Goal: Task Accomplishment & Management: Manage account settings

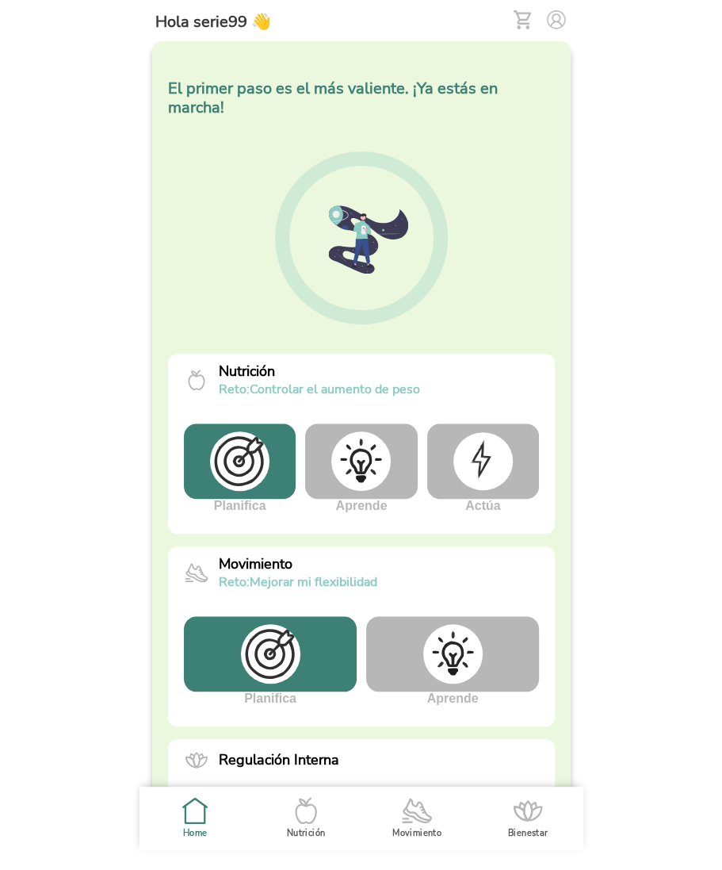
click at [489, 440] on img at bounding box center [482, 460] width 59 height 57
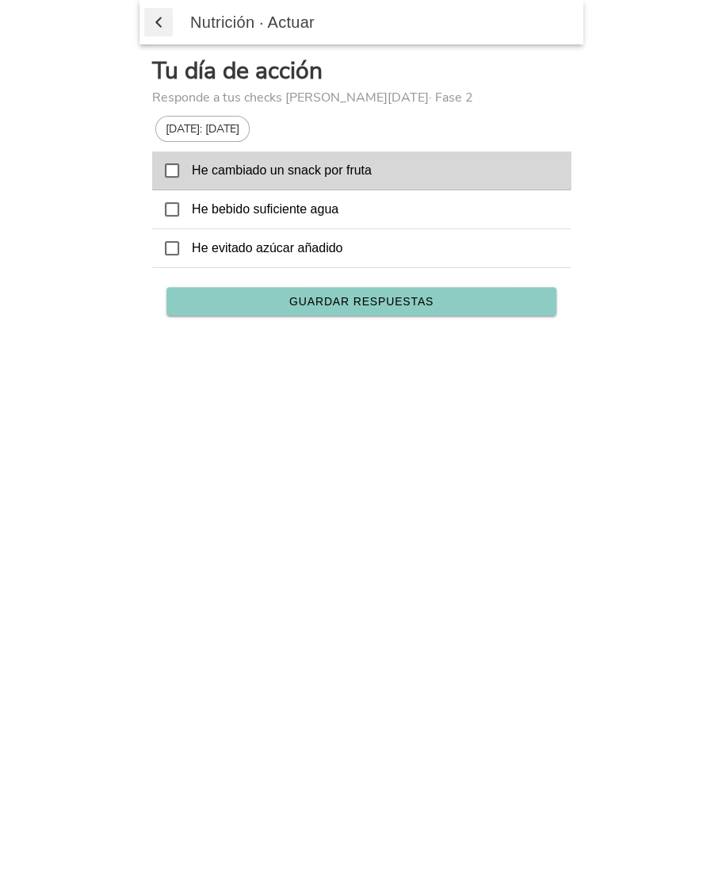
click at [178, 176] on div at bounding box center [172, 170] width 14 height 14
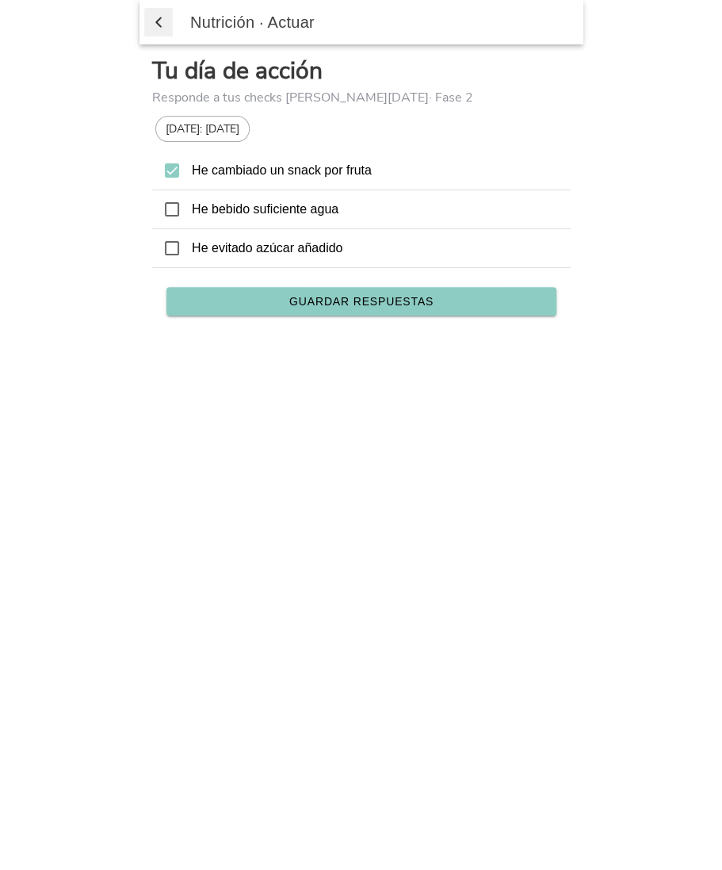
click at [397, 301] on span "Guardar respuestas" at bounding box center [361, 301] width 144 height 11
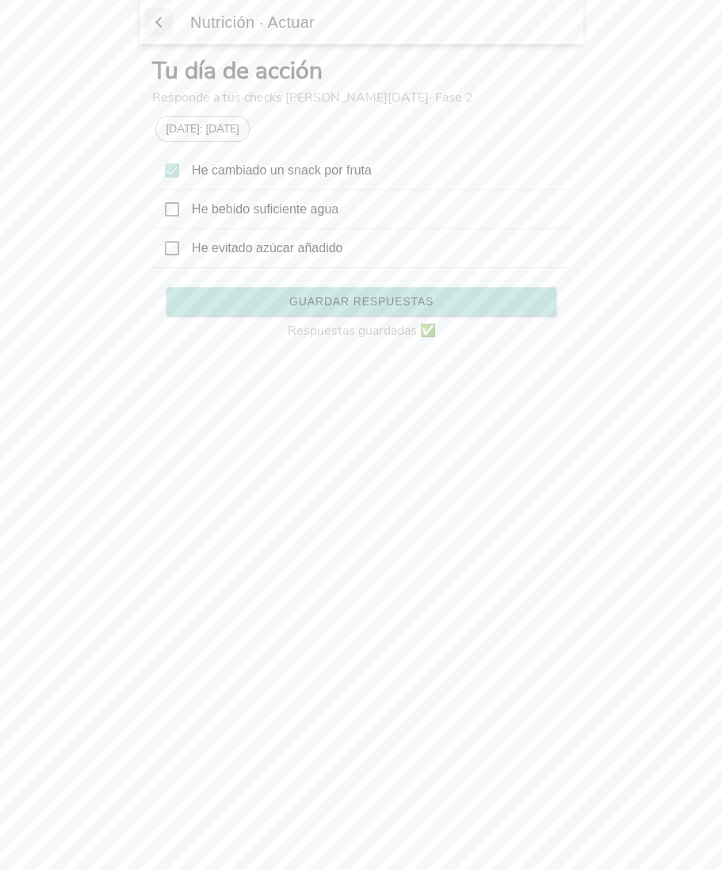
click at [157, 13] on span "button" at bounding box center [159, 22] width 16 height 24
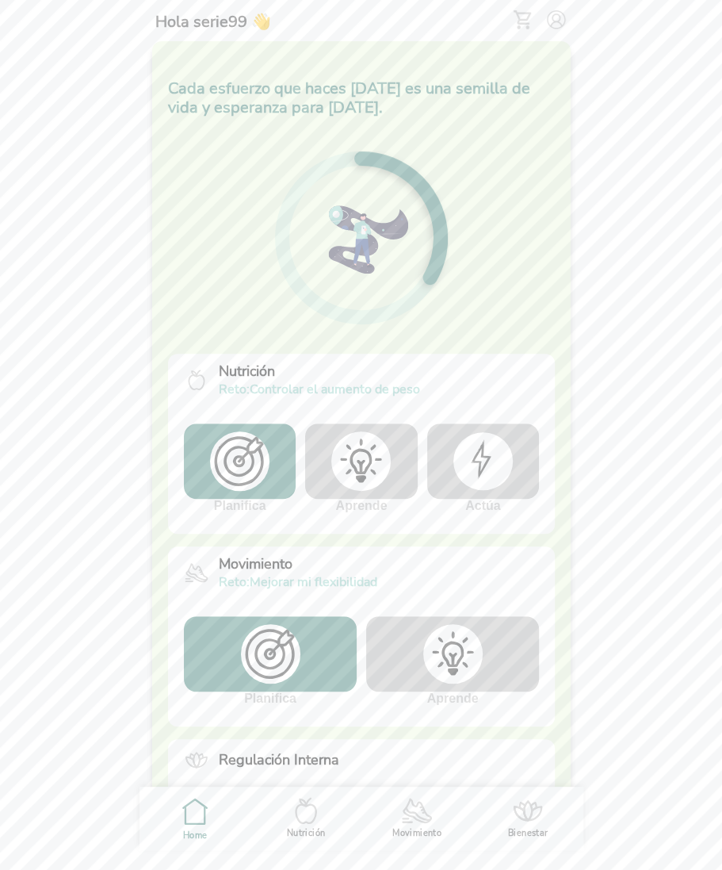
click at [468, 443] on img at bounding box center [482, 460] width 59 height 57
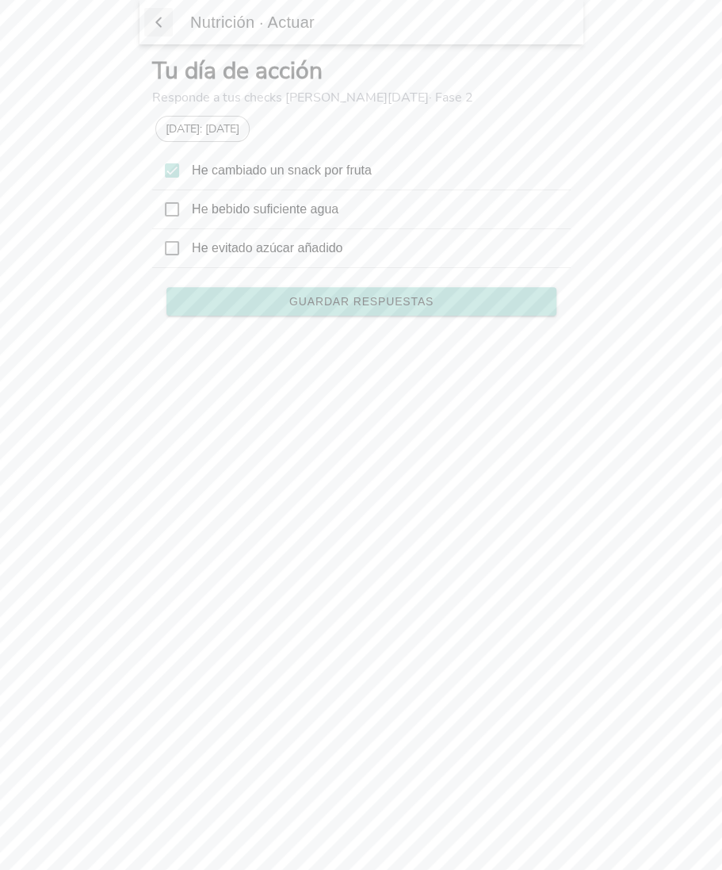
click at [175, 172] on icon at bounding box center [172, 170] width 14 height 14
click at [366, 297] on span "Guardar respuestas" at bounding box center [361, 301] width 144 height 11
click at [161, 22] on span "button" at bounding box center [159, 22] width 16 height 24
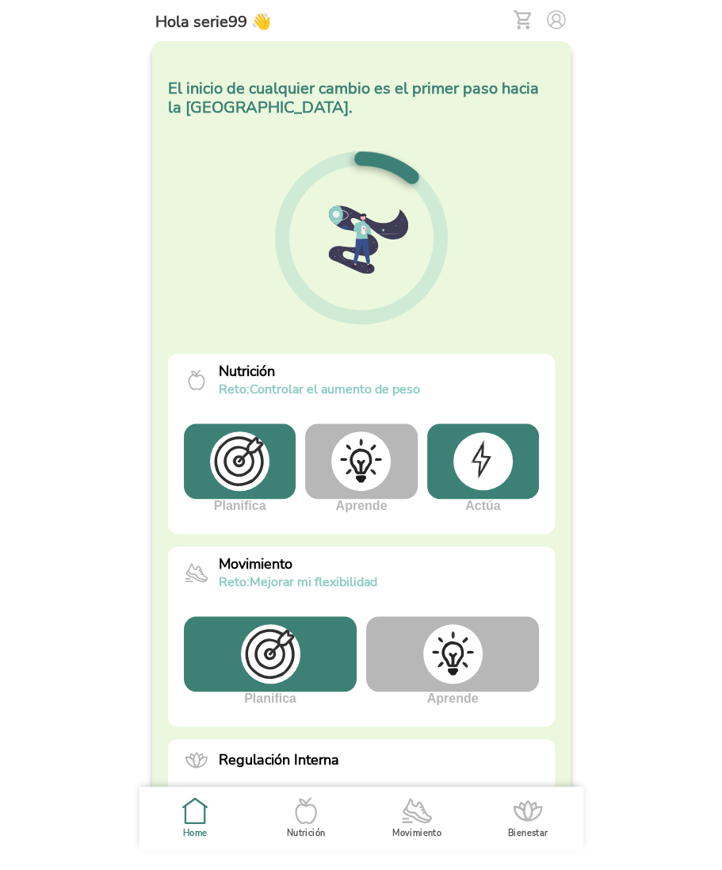
click at [489, 454] on img at bounding box center [482, 460] width 59 height 57
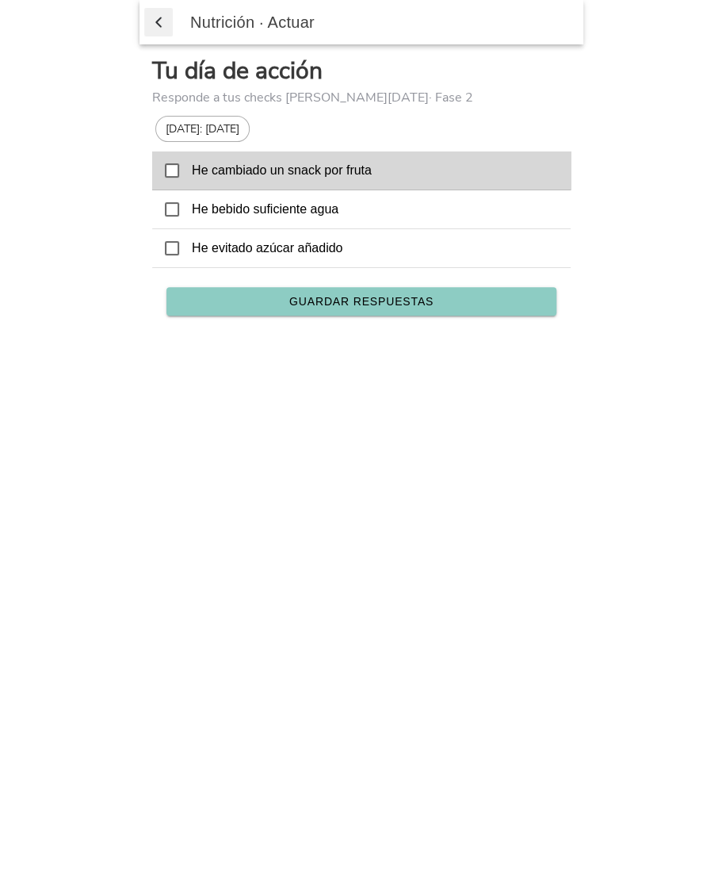
click at [171, 171] on icon at bounding box center [172, 170] width 14 height 14
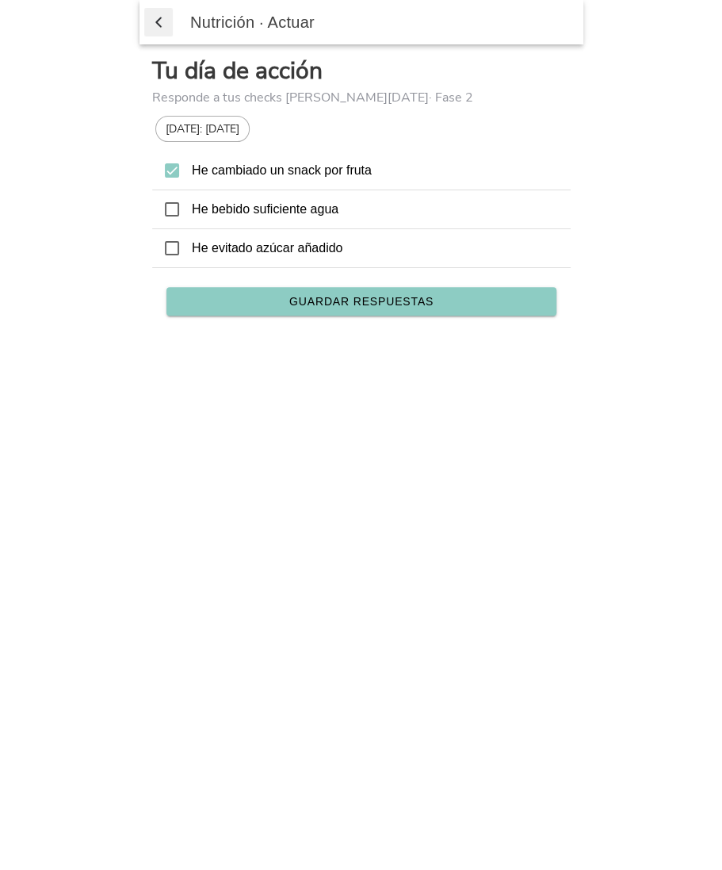
click at [351, 296] on span "Guardar respuestas" at bounding box center [361, 301] width 144 height 11
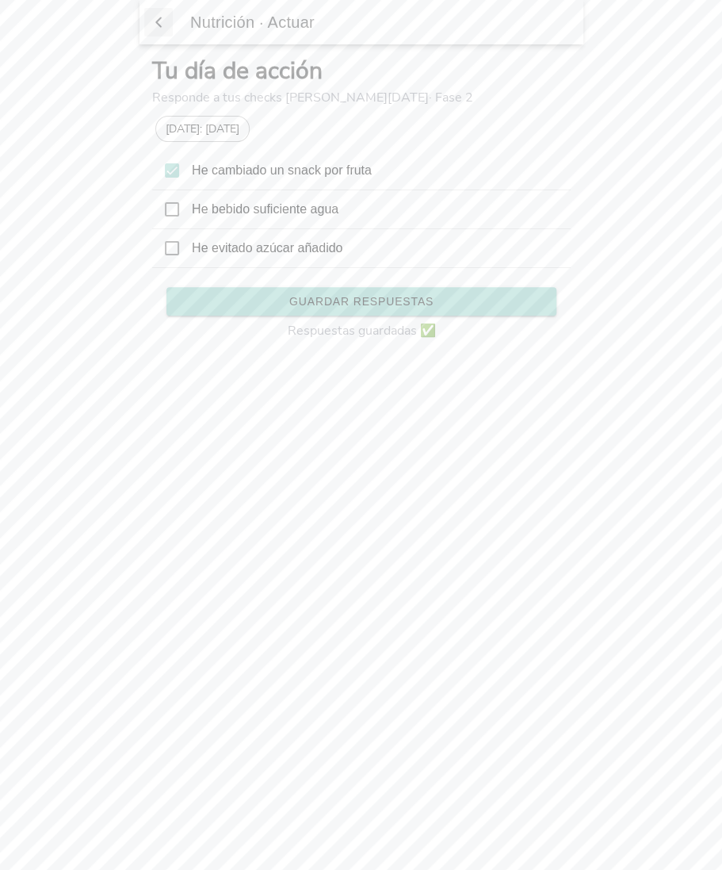
click at [158, 25] on span "button" at bounding box center [159, 22] width 16 height 24
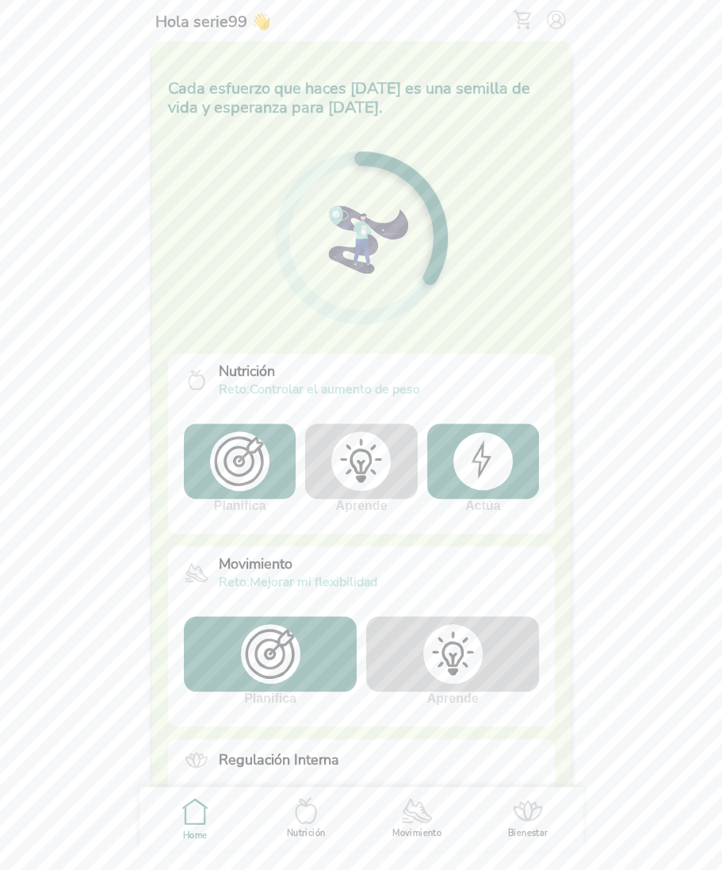
click at [497, 462] on img at bounding box center [482, 460] width 59 height 57
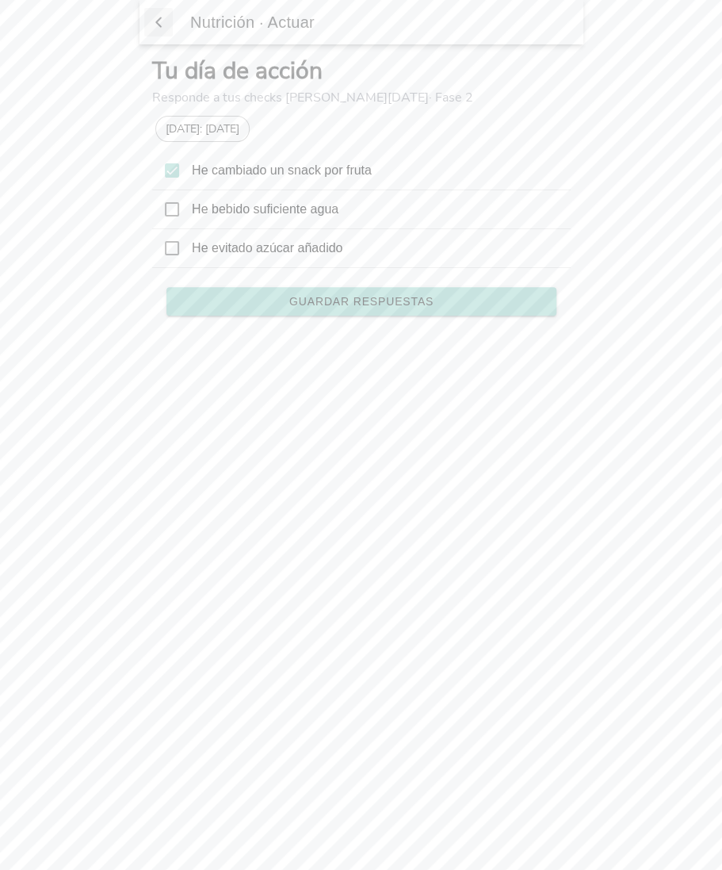
click at [174, 172] on icon at bounding box center [172, 170] width 14 height 14
click at [366, 306] on button "Guardar respuestas" at bounding box center [362, 301] width 390 height 29
click at [153, 18] on span "button" at bounding box center [159, 22] width 16 height 24
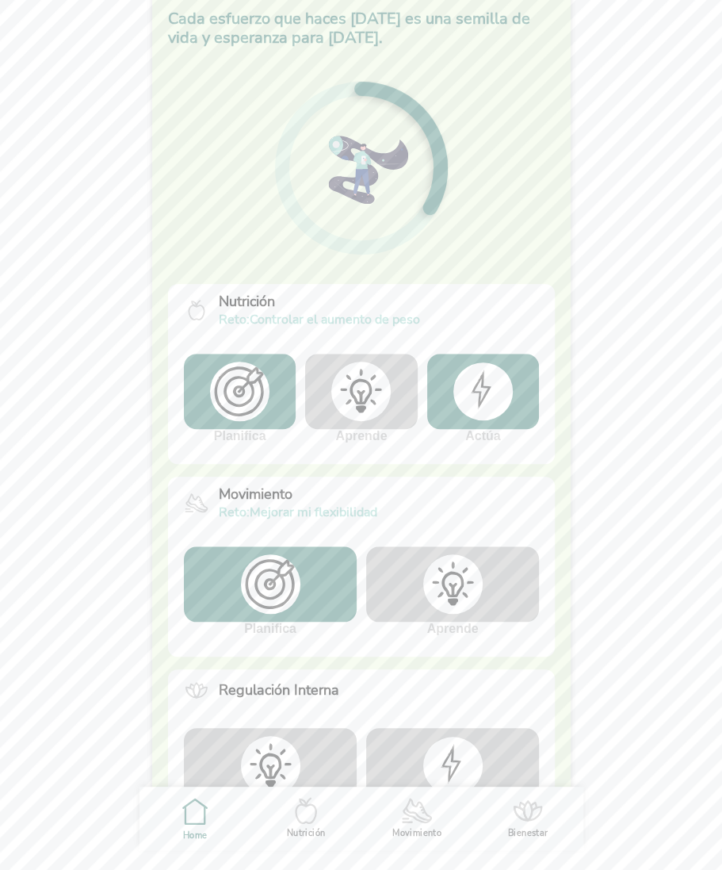
scroll to position [109, 0]
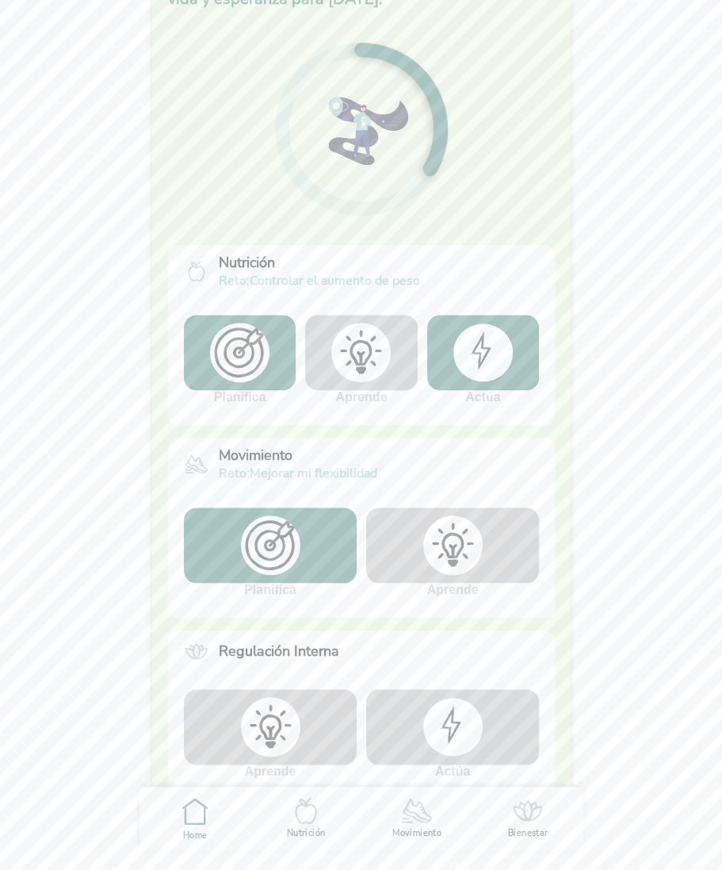
click at [369, 348] on img at bounding box center [360, 352] width 59 height 59
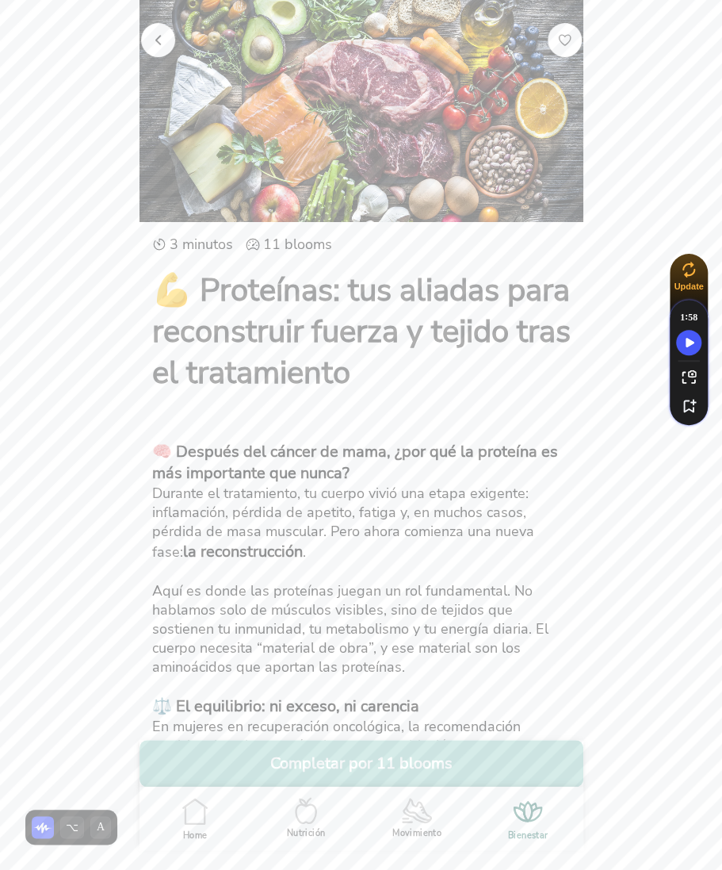
click at [389, 770] on button "Completar por 11 blooms" at bounding box center [362, 763] width 444 height 47
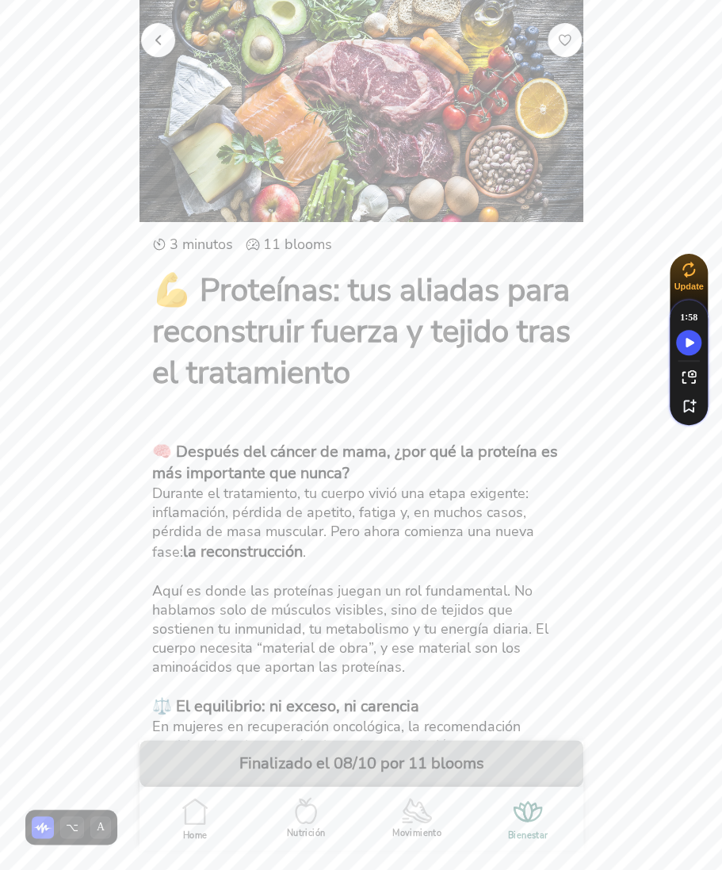
click at [159, 43] on span "button" at bounding box center [158, 39] width 15 height 15
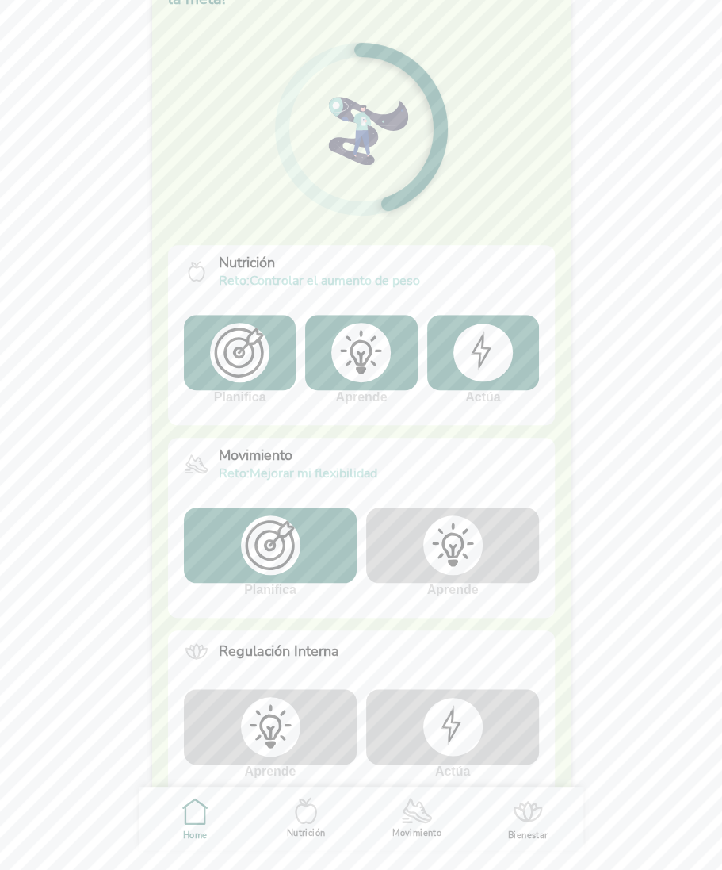
click at [278, 730] on img at bounding box center [269, 726] width 59 height 59
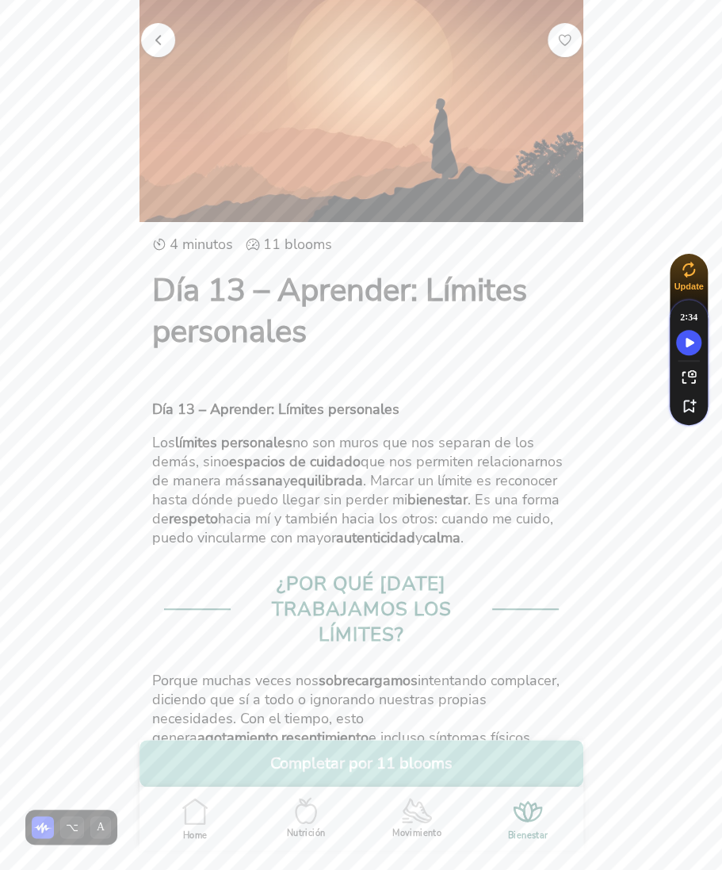
click at [353, 761] on button "Completar por 11 blooms" at bounding box center [362, 763] width 444 height 47
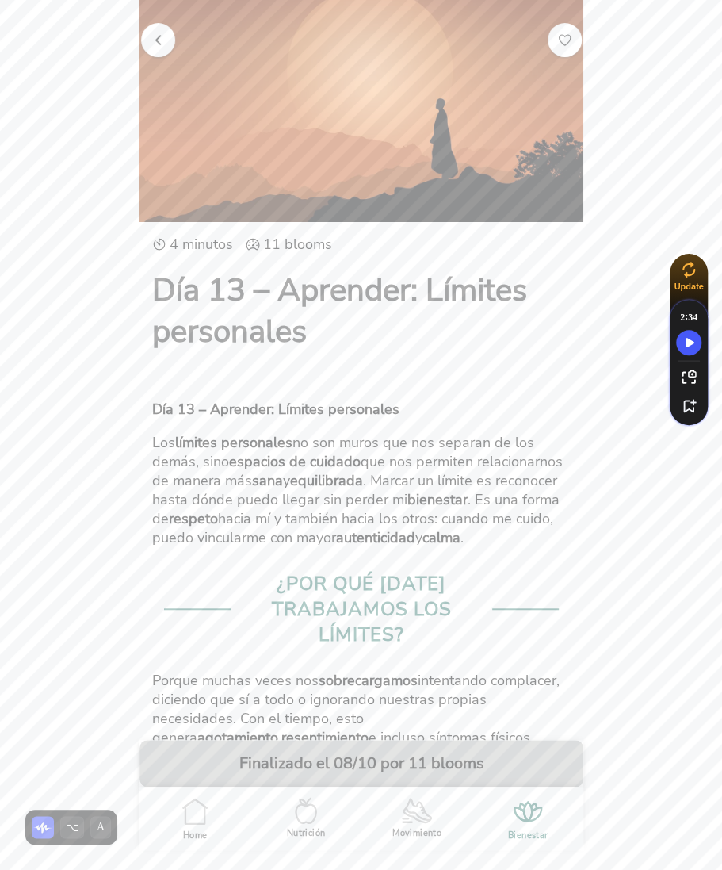
click at [157, 36] on span "button" at bounding box center [158, 39] width 15 height 15
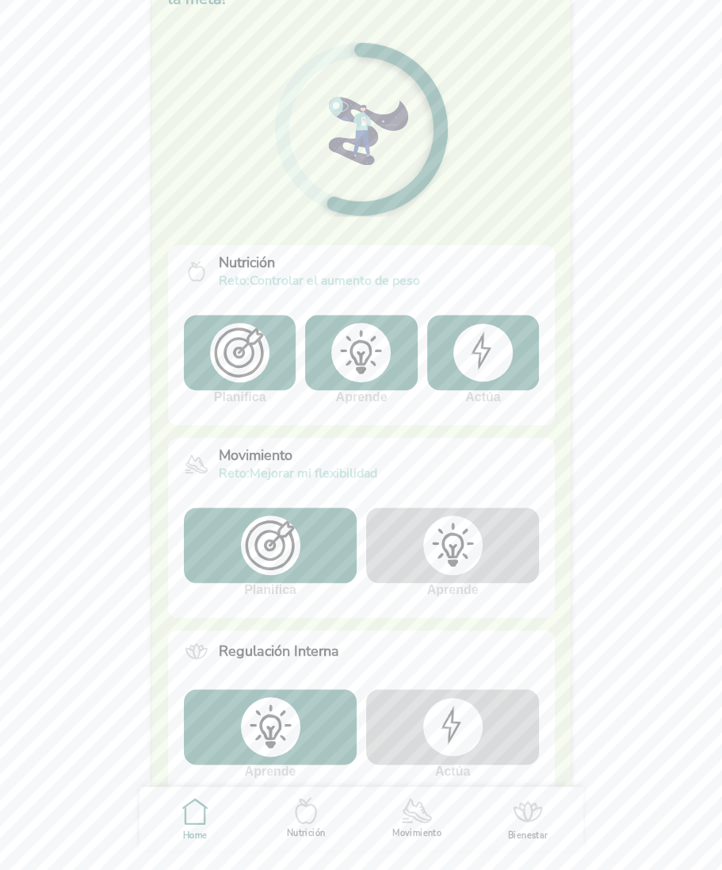
click at [440, 722] on img at bounding box center [452, 726] width 59 height 57
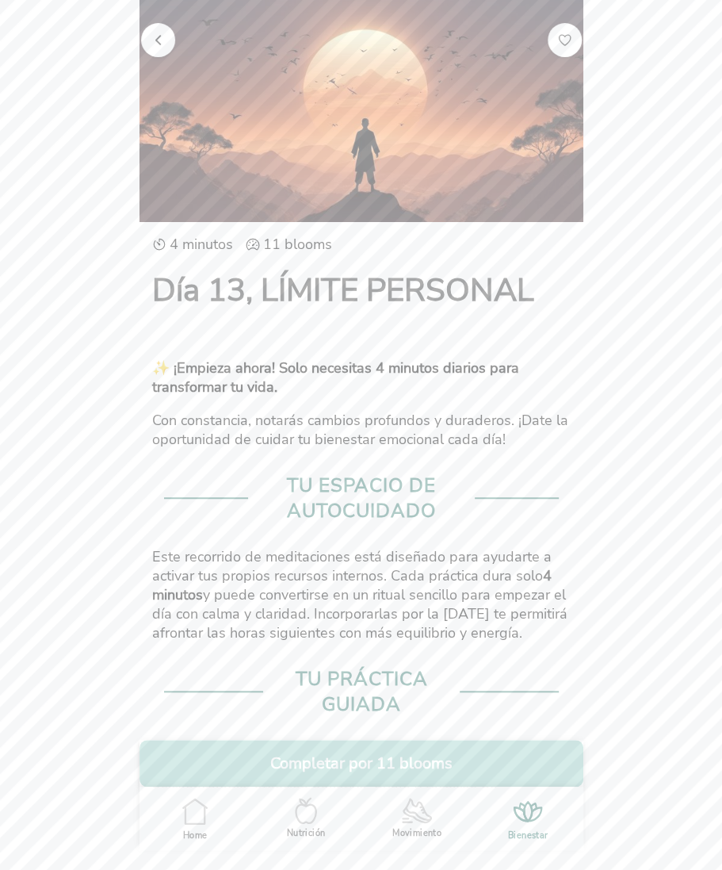
click at [352, 757] on button "Completar por 11 blooms" at bounding box center [362, 763] width 444 height 47
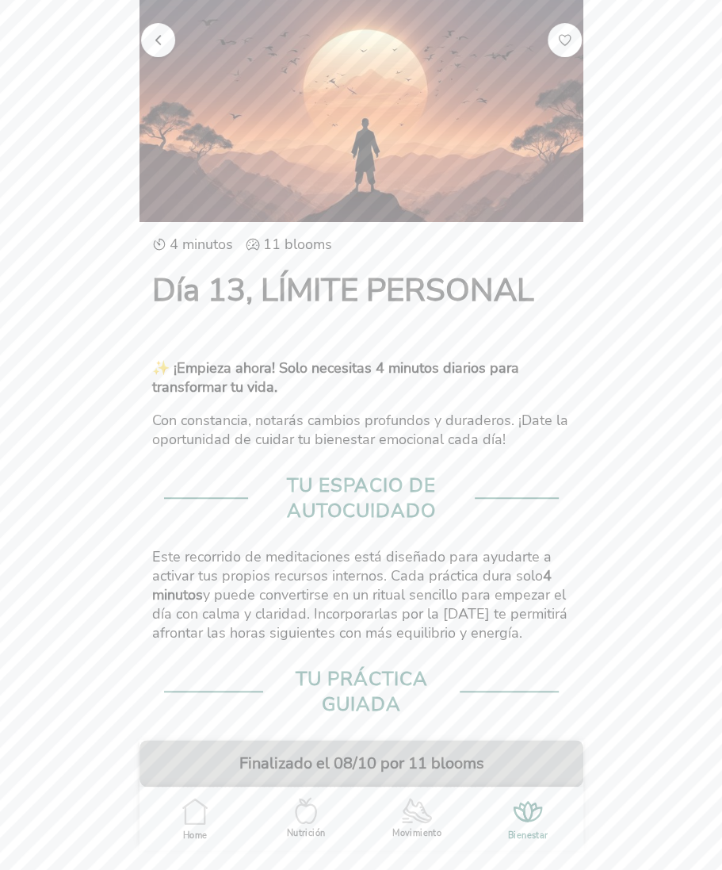
click at [164, 37] on span "button" at bounding box center [158, 39] width 15 height 15
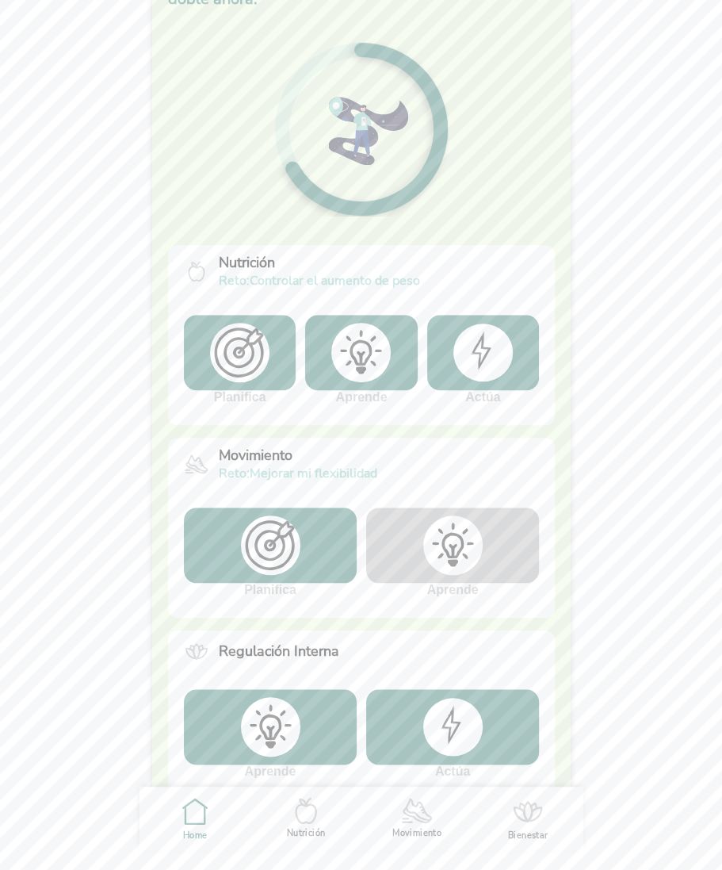
click at [293, 726] on img at bounding box center [269, 726] width 59 height 59
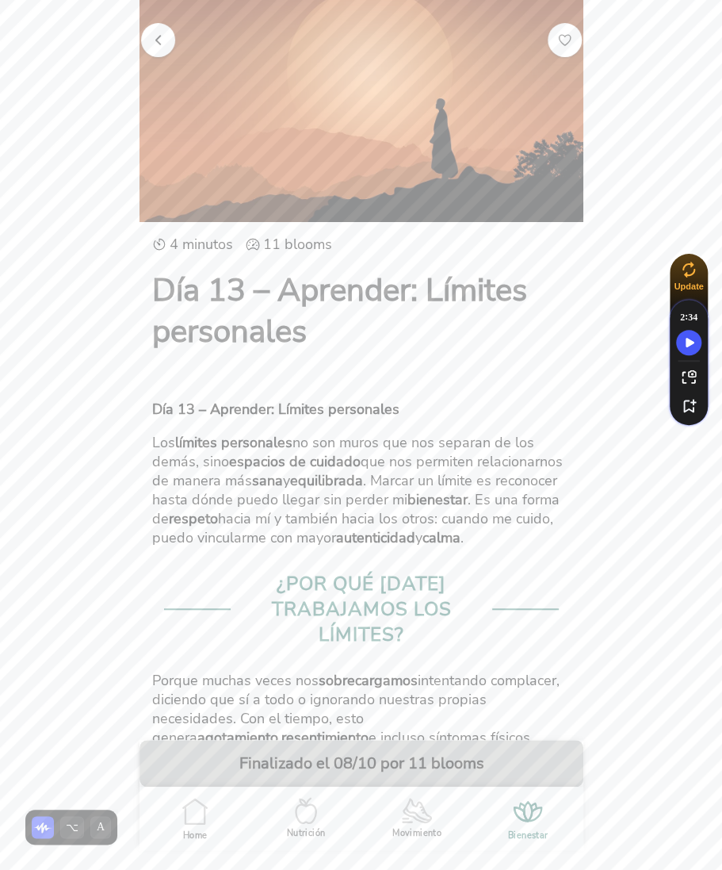
click at [158, 36] on span "button" at bounding box center [158, 39] width 15 height 15
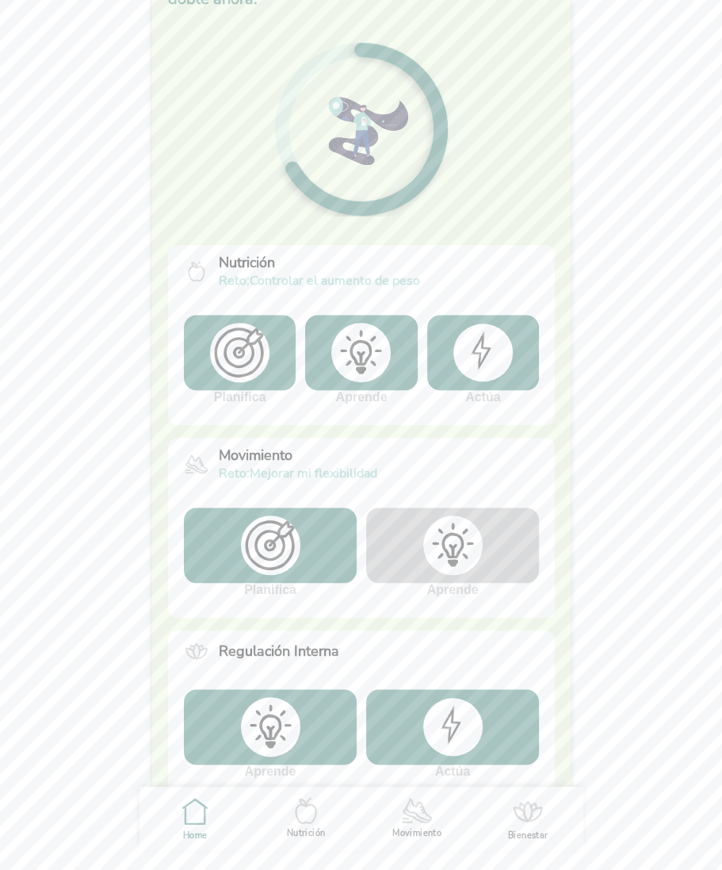
click at [439, 554] on img at bounding box center [452, 544] width 59 height 59
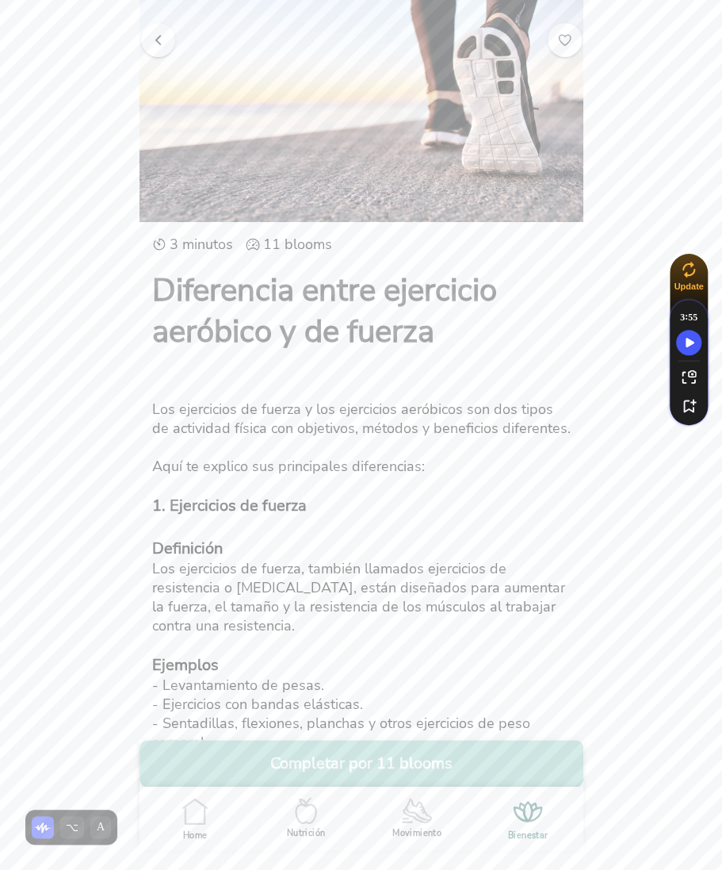
click at [403, 772] on button "Completar por 11 blooms" at bounding box center [362, 763] width 444 height 47
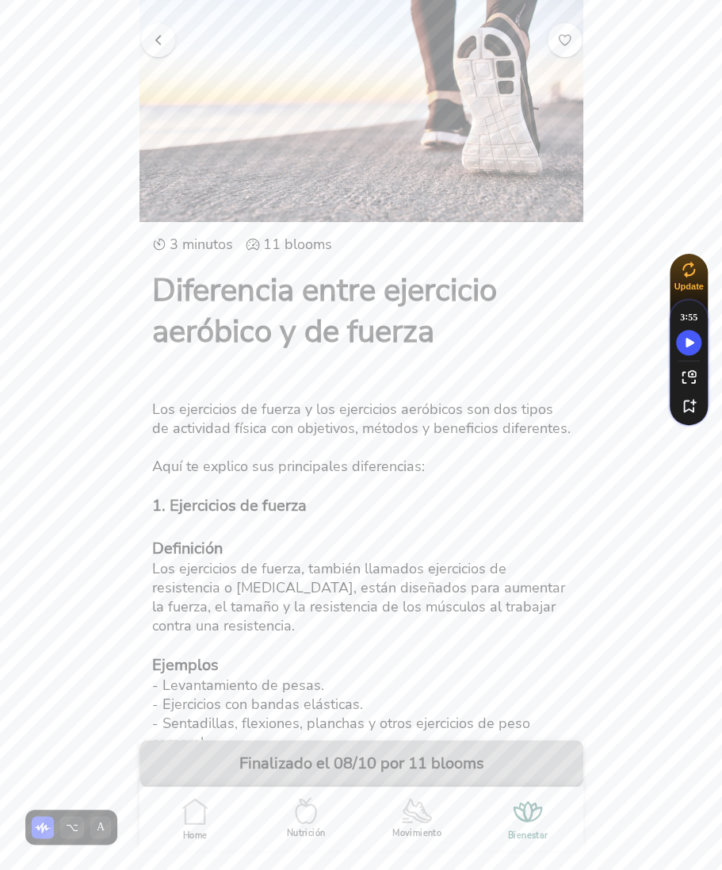
click at [151, 40] on span "button" at bounding box center [158, 39] width 15 height 15
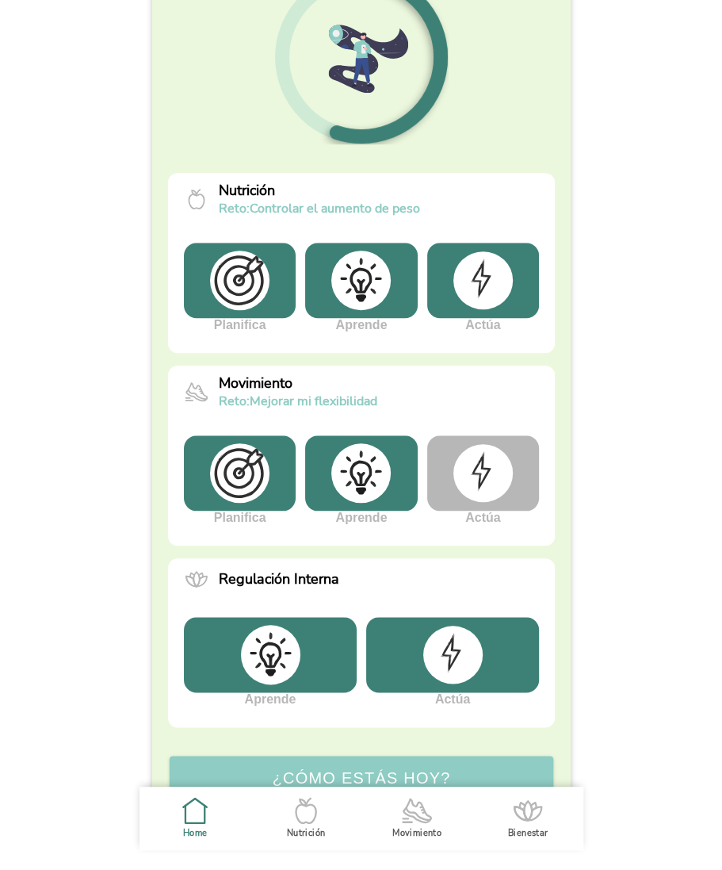
scroll to position [197, 0]
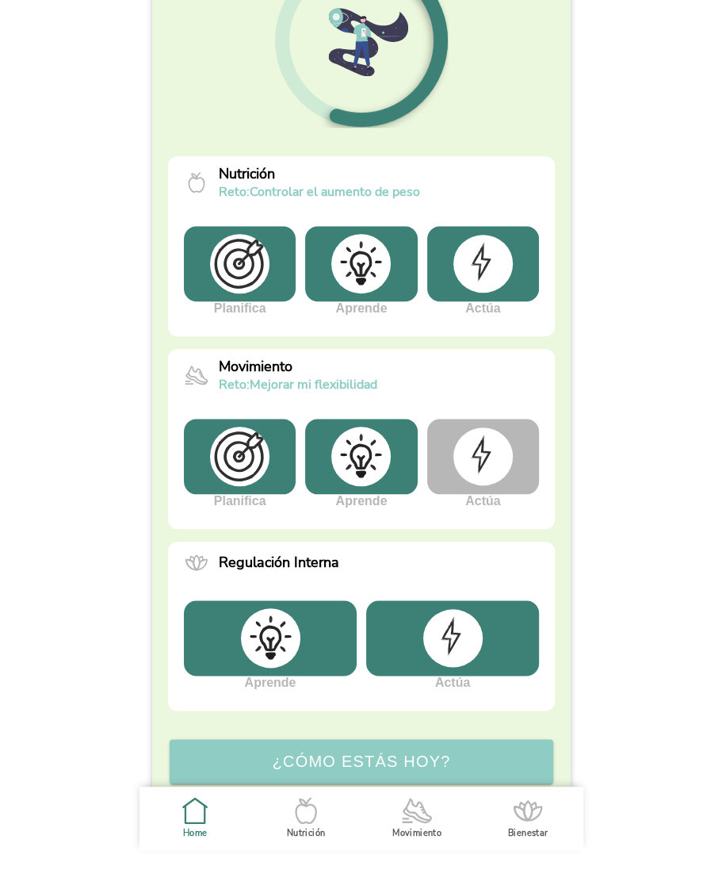
click at [500, 461] on img at bounding box center [482, 455] width 59 height 57
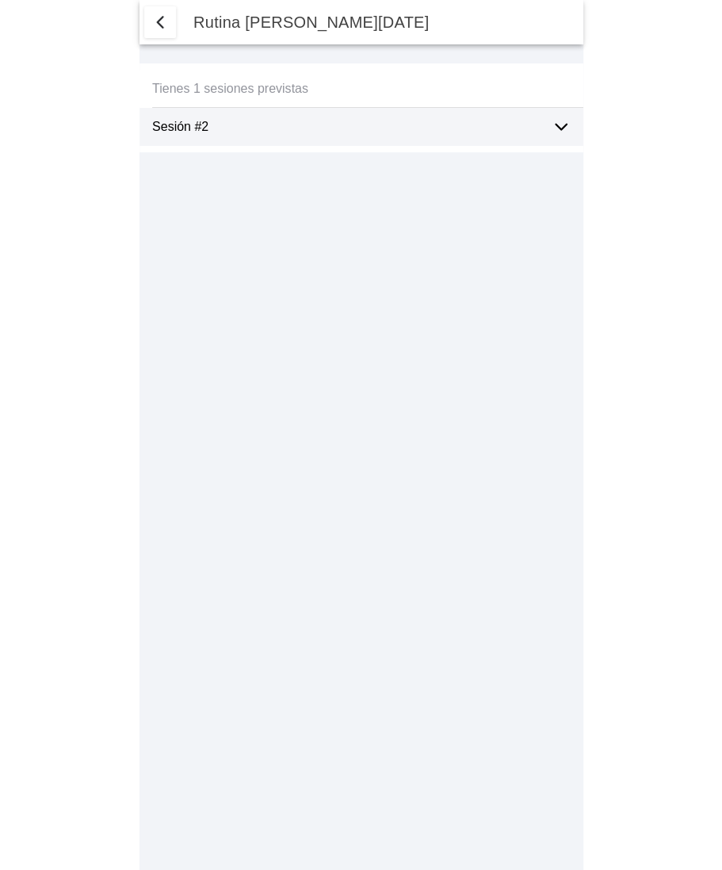
click at [515, 131] on ion-label "Sesión #2" at bounding box center [345, 127] width 387 height 14
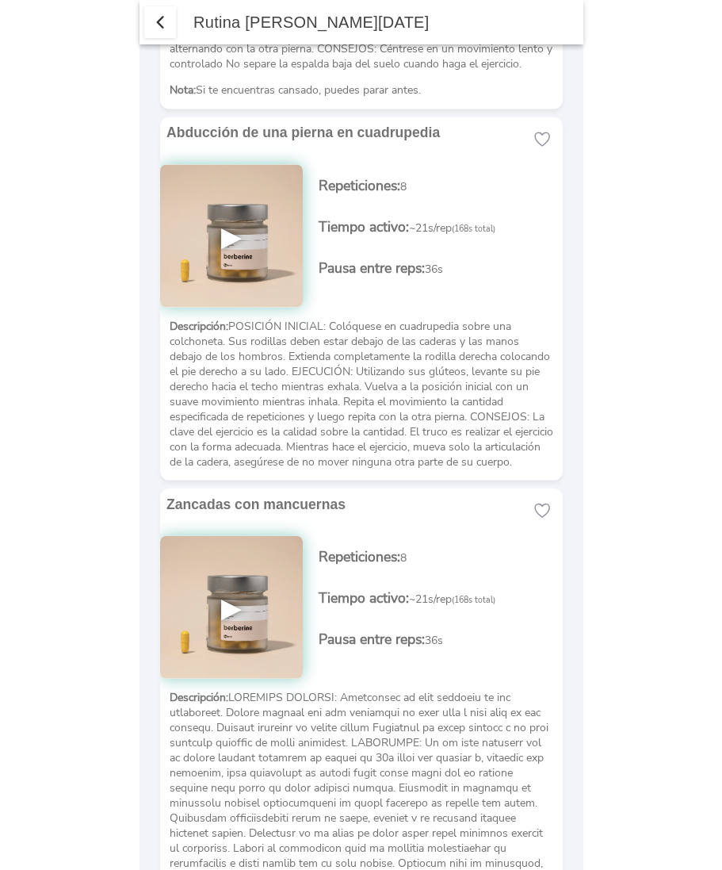
scroll to position [3582, 0]
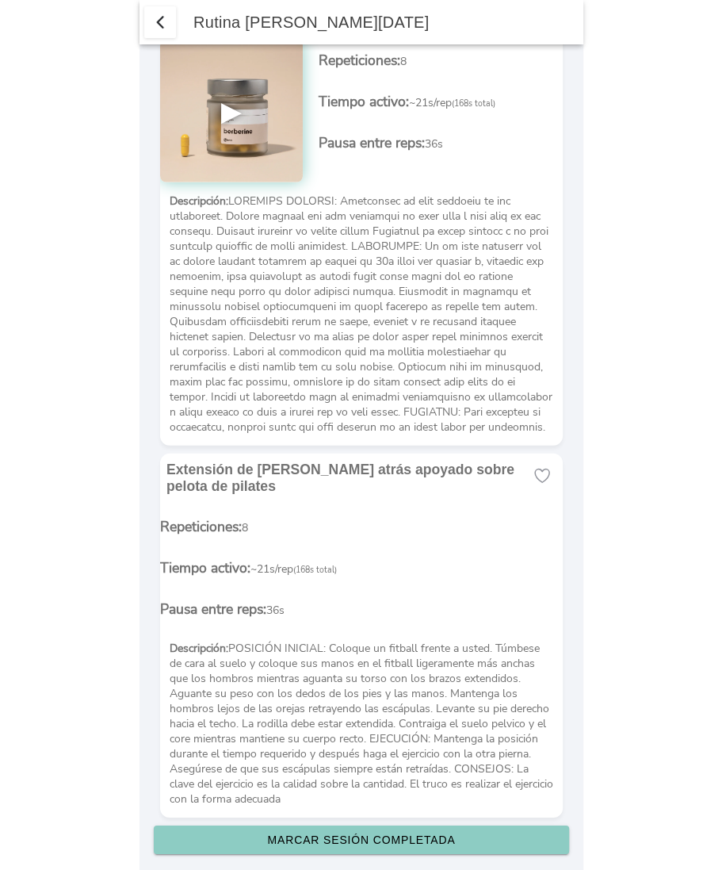
click at [0, 0] on slot "Marcar sesión completada" at bounding box center [0, 0] width 0 height 0
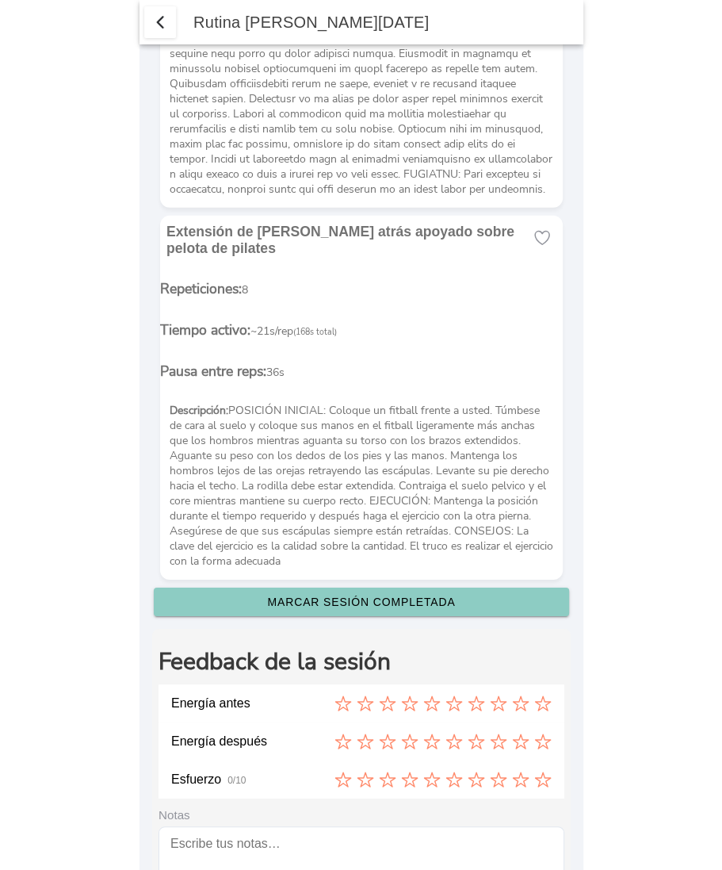
scroll to position [3992, 0]
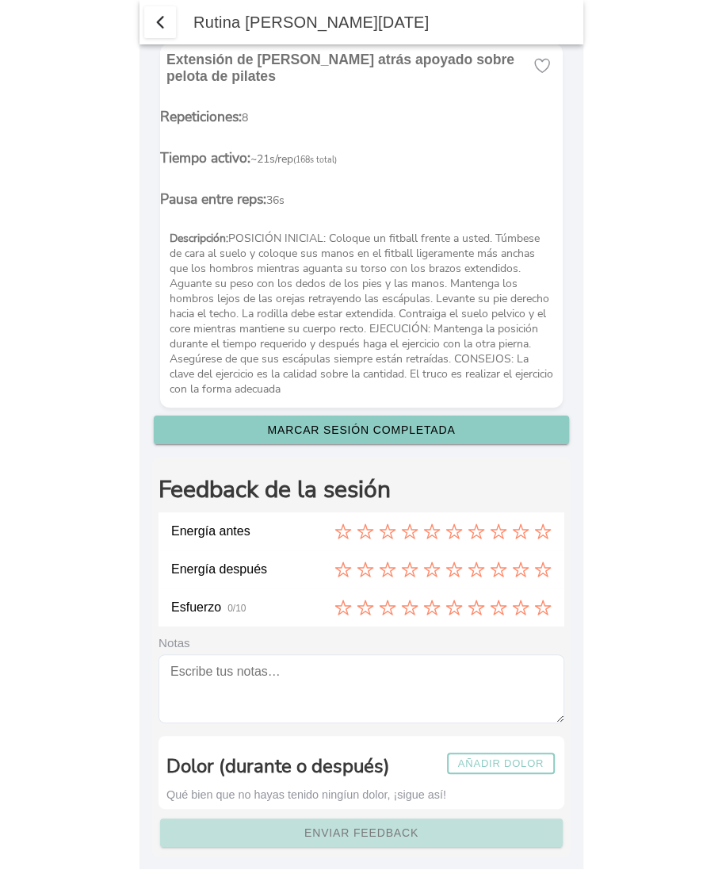
click at [342, 524] on icon at bounding box center [342, 531] width 15 height 14
click at [407, 562] on icon at bounding box center [409, 569] width 15 height 14
click at [490, 599] on icon at bounding box center [498, 607] width 17 height 17
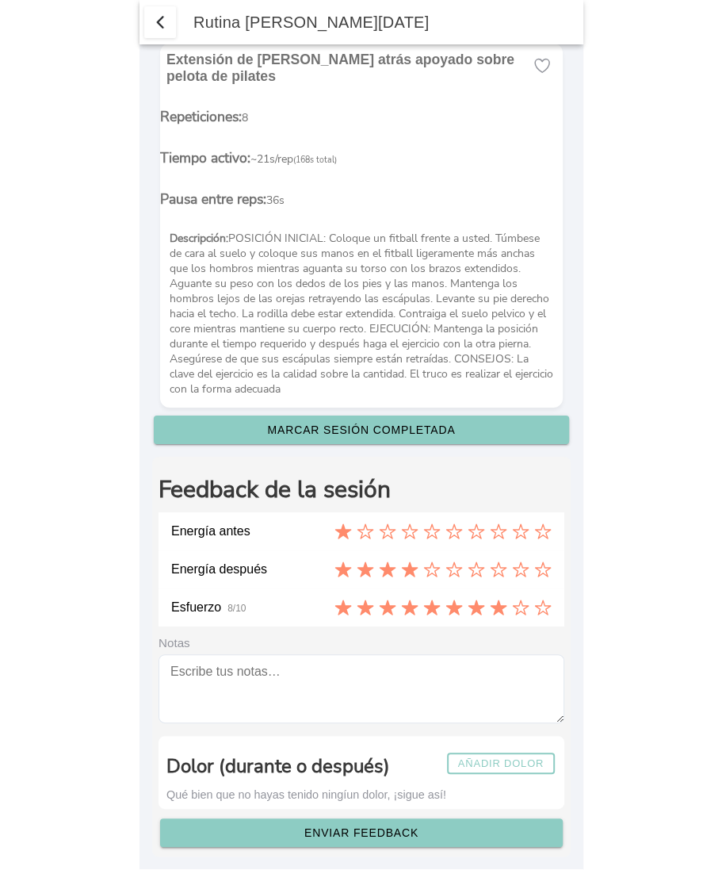
click at [515, 753] on button "Añadir dolor" at bounding box center [501, 763] width 108 height 21
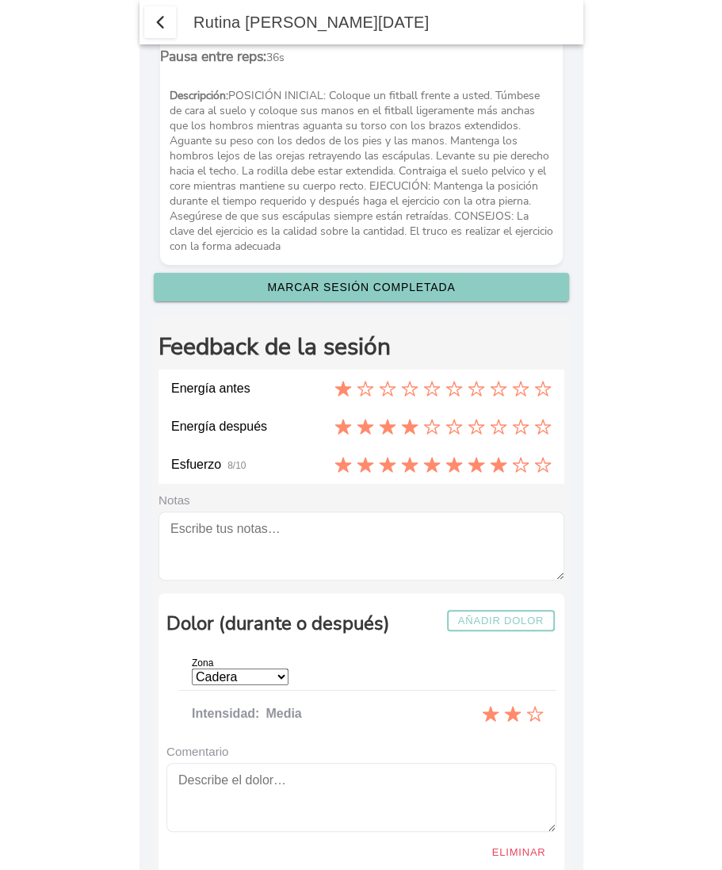
scroll to position [4243, 0]
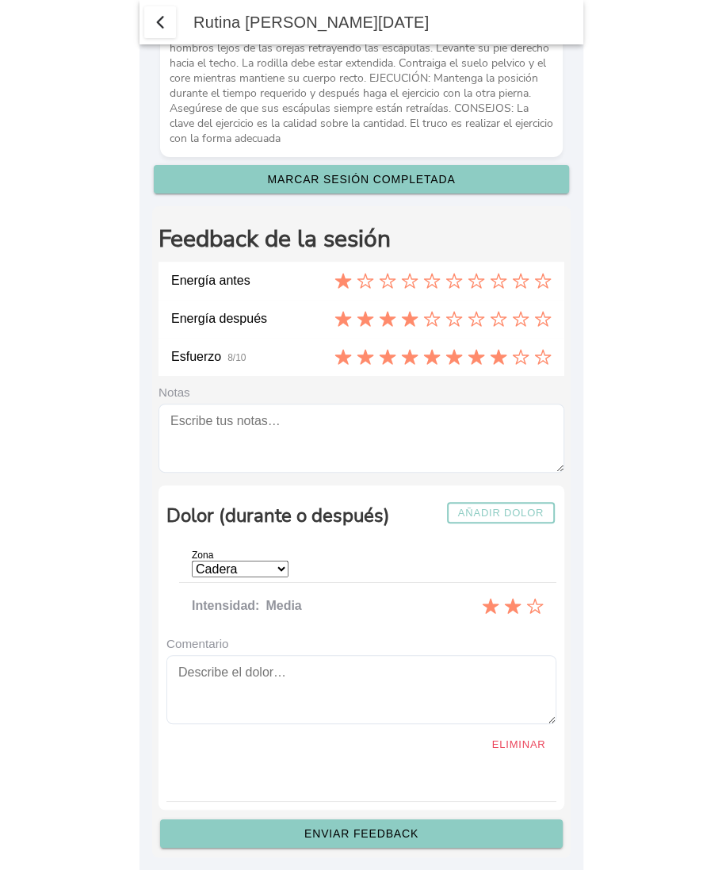
click at [285, 561] on select "Cadera Cervicales Codo/Muñeca Dorsales Hombro Lumbares Rodilla Tobillo/Pie" at bounding box center [240, 569] width 97 height 17
select select "5"
click at [192, 561] on select "Cadera Cervicales Codo/Muñeca Dorsales Hombro Lumbares Rodilla Tobillo/Pie" at bounding box center [240, 569] width 97 height 17
click at [489, 598] on icon "1 de 3" at bounding box center [490, 605] width 17 height 15
click at [538, 599] on icon "3 de 3" at bounding box center [534, 606] width 15 height 14
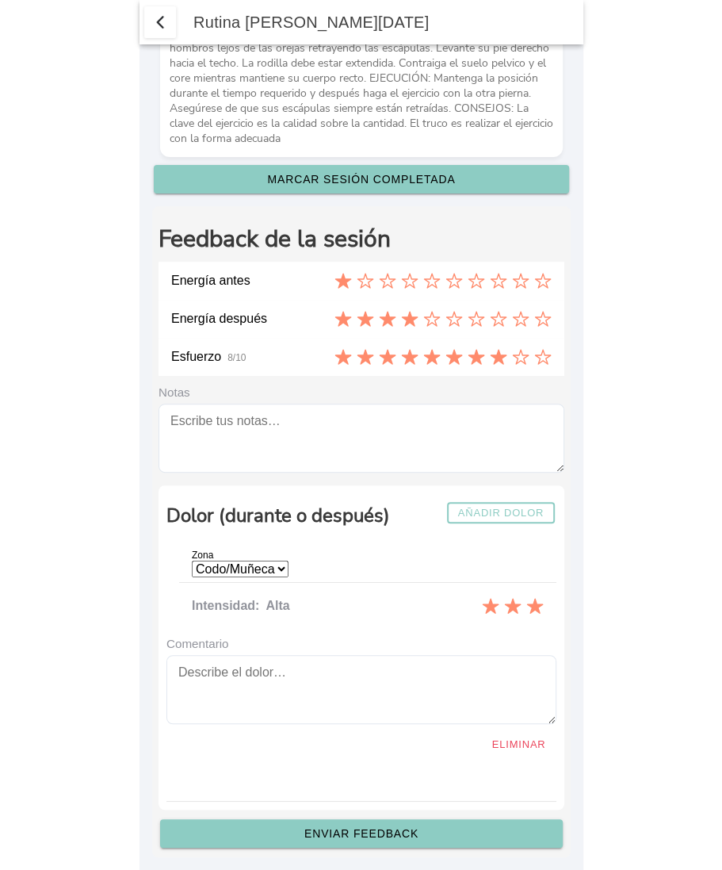
click at [0, 0] on slot "Enviar feedback" at bounding box center [0, 0] width 0 height 0
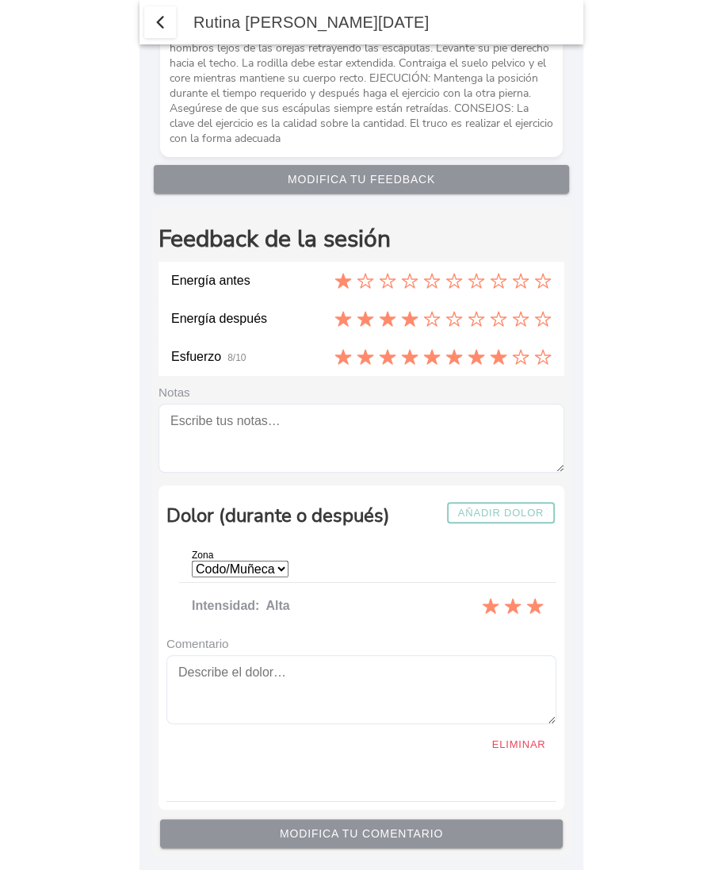
click at [153, 19] on span "button" at bounding box center [160, 22] width 19 height 19
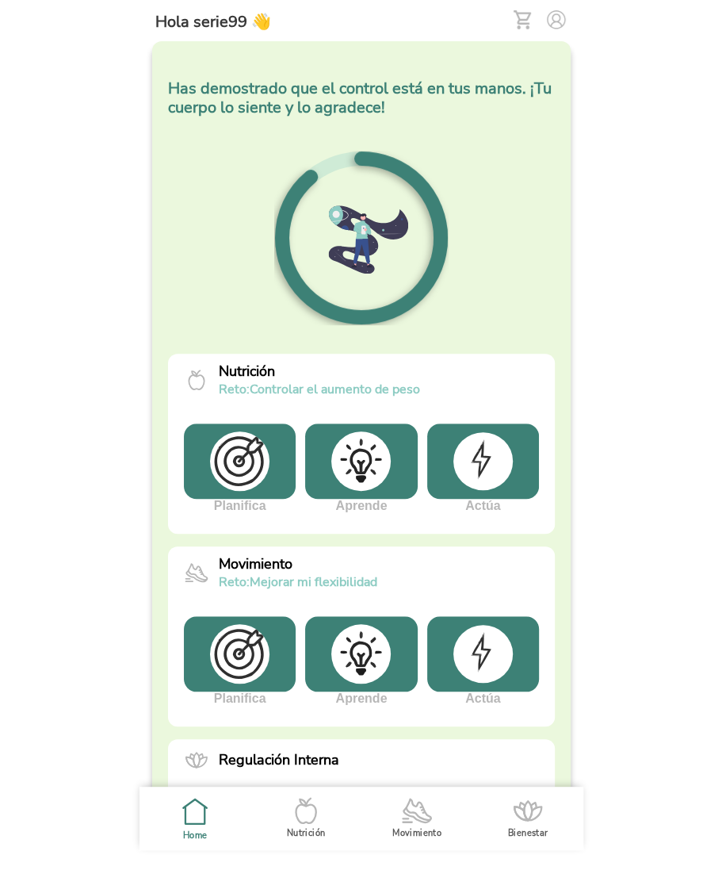
click at [424, 830] on ion-label "Movimiento" at bounding box center [417, 833] width 49 height 12
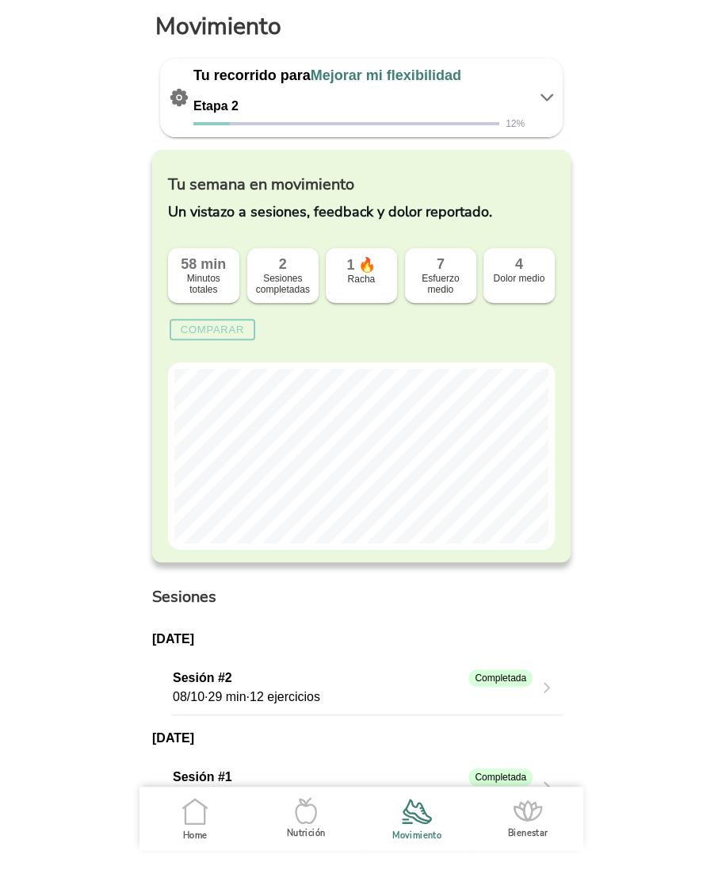
click at [547, 98] on icon at bounding box center [547, 98] width 11 height 6
